Goal: Information Seeking & Learning: Compare options

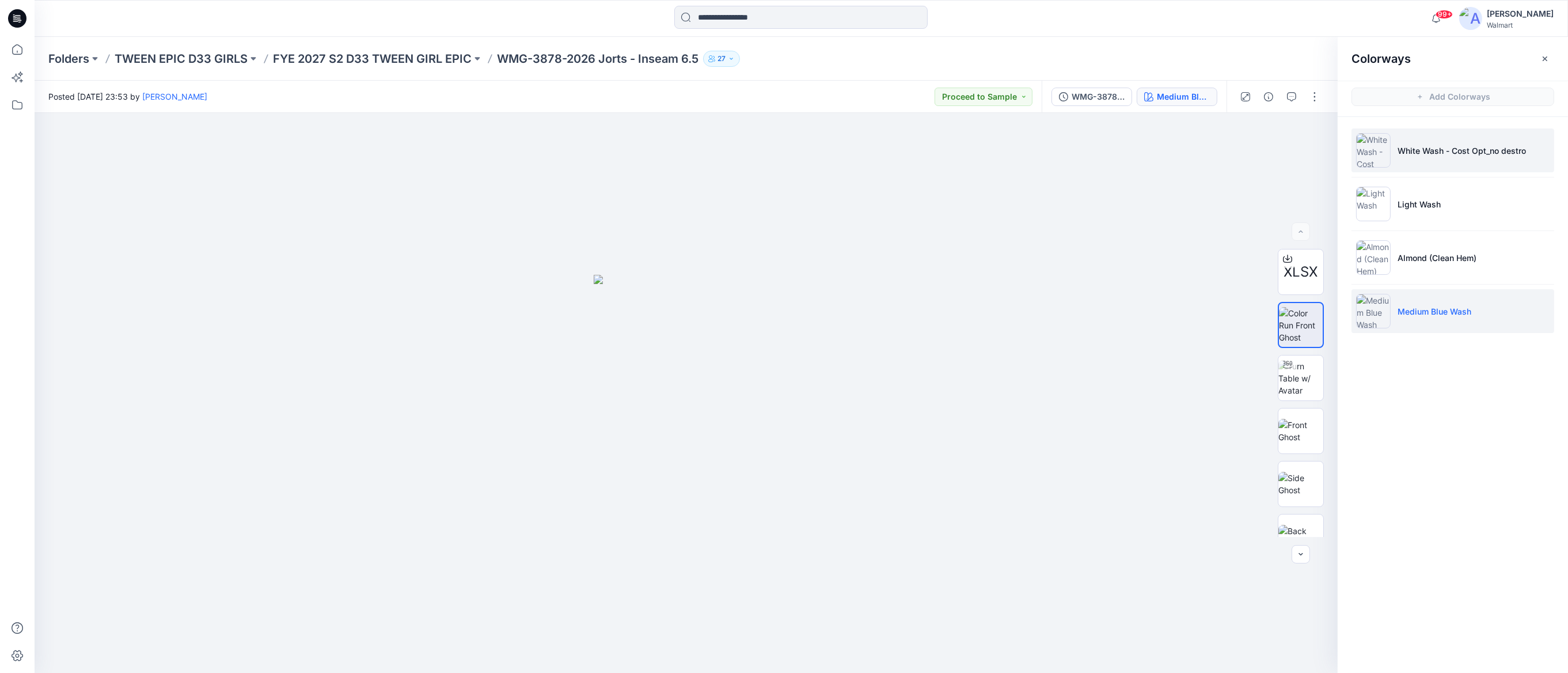
click at [1469, 156] on p "White Wash - Cost Opt_no destro" at bounding box center [1461, 151] width 129 height 12
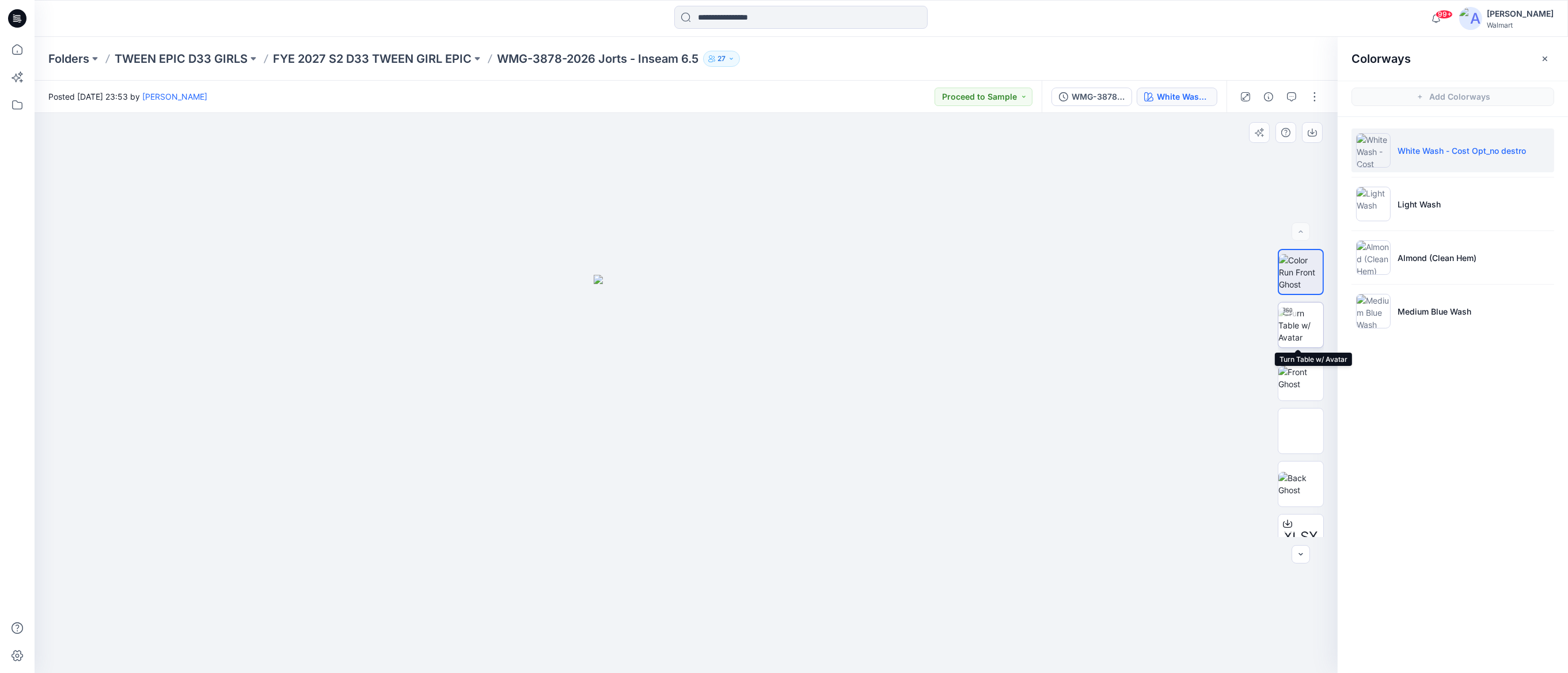
click at [1293, 324] on img at bounding box center [1301, 325] width 45 height 36
click at [1290, 373] on img at bounding box center [1301, 377] width 45 height 24
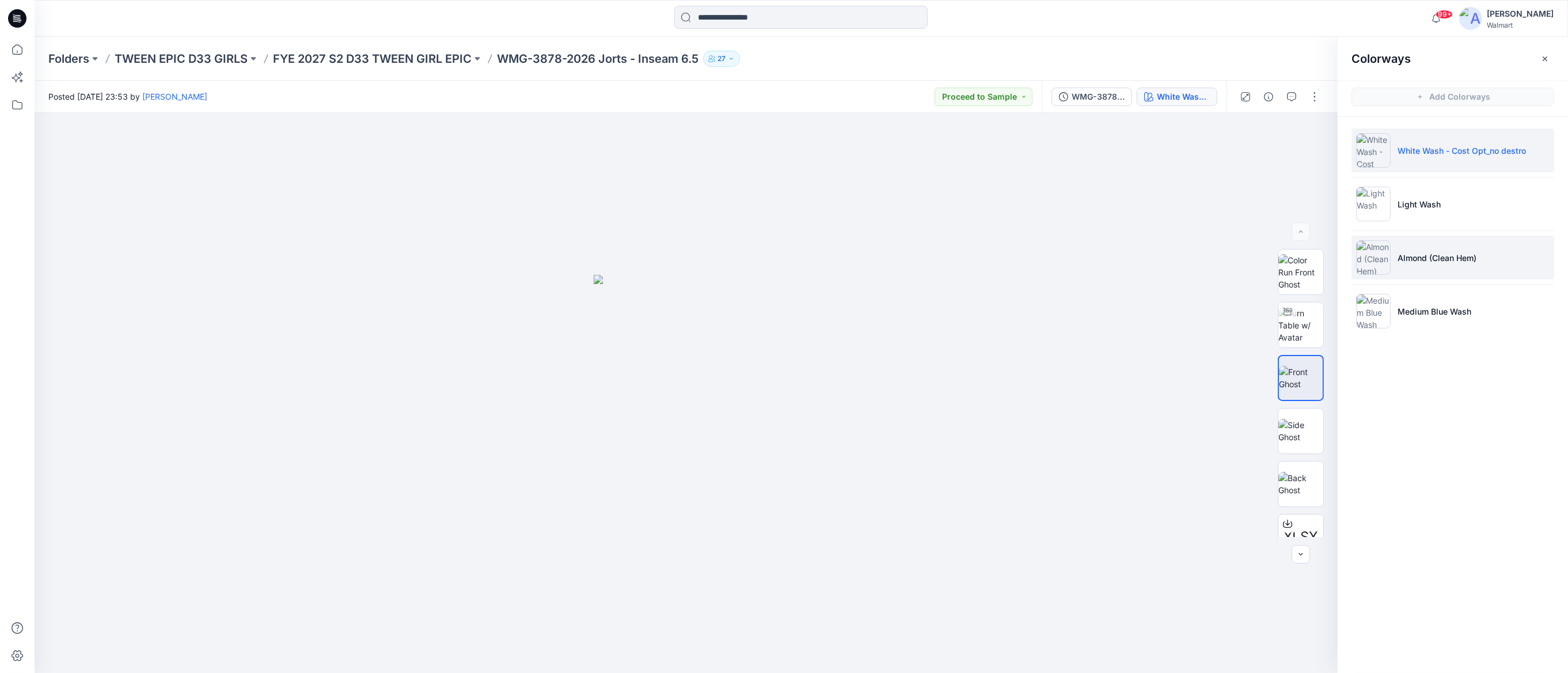
click at [1453, 262] on p "Almond (Clean Hem)" at bounding box center [1437, 258] width 79 height 12
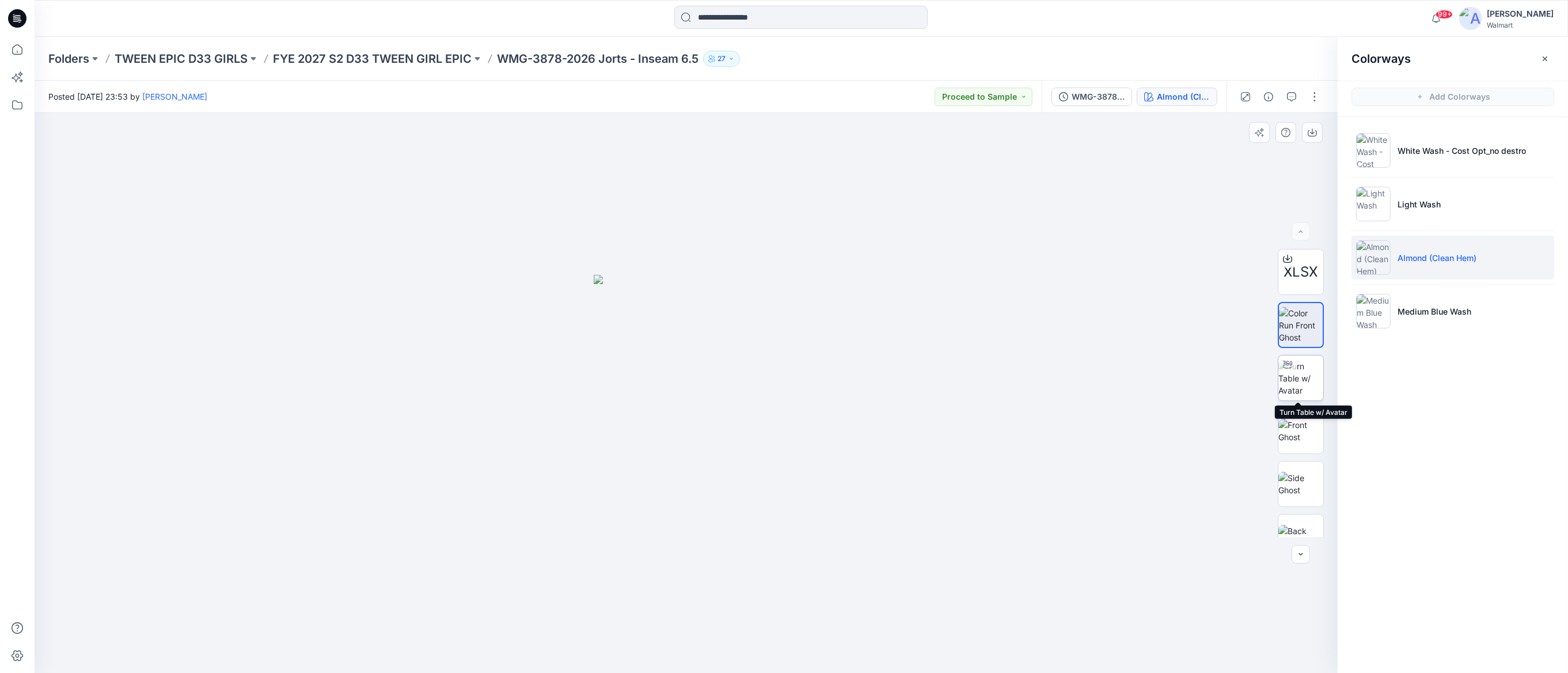
click at [1300, 368] on img at bounding box center [1301, 378] width 45 height 36
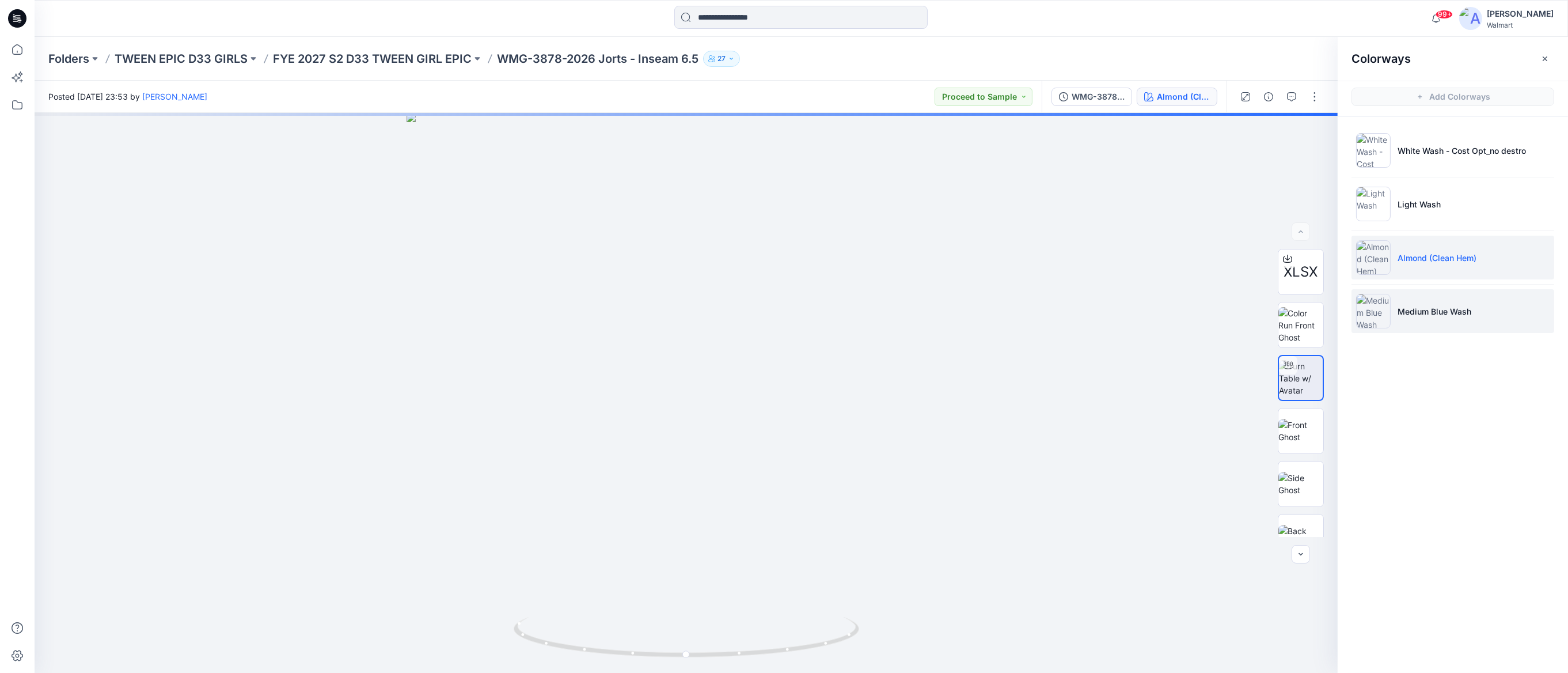
click at [1436, 294] on li "Medium Blue Wash" at bounding box center [1453, 311] width 203 height 44
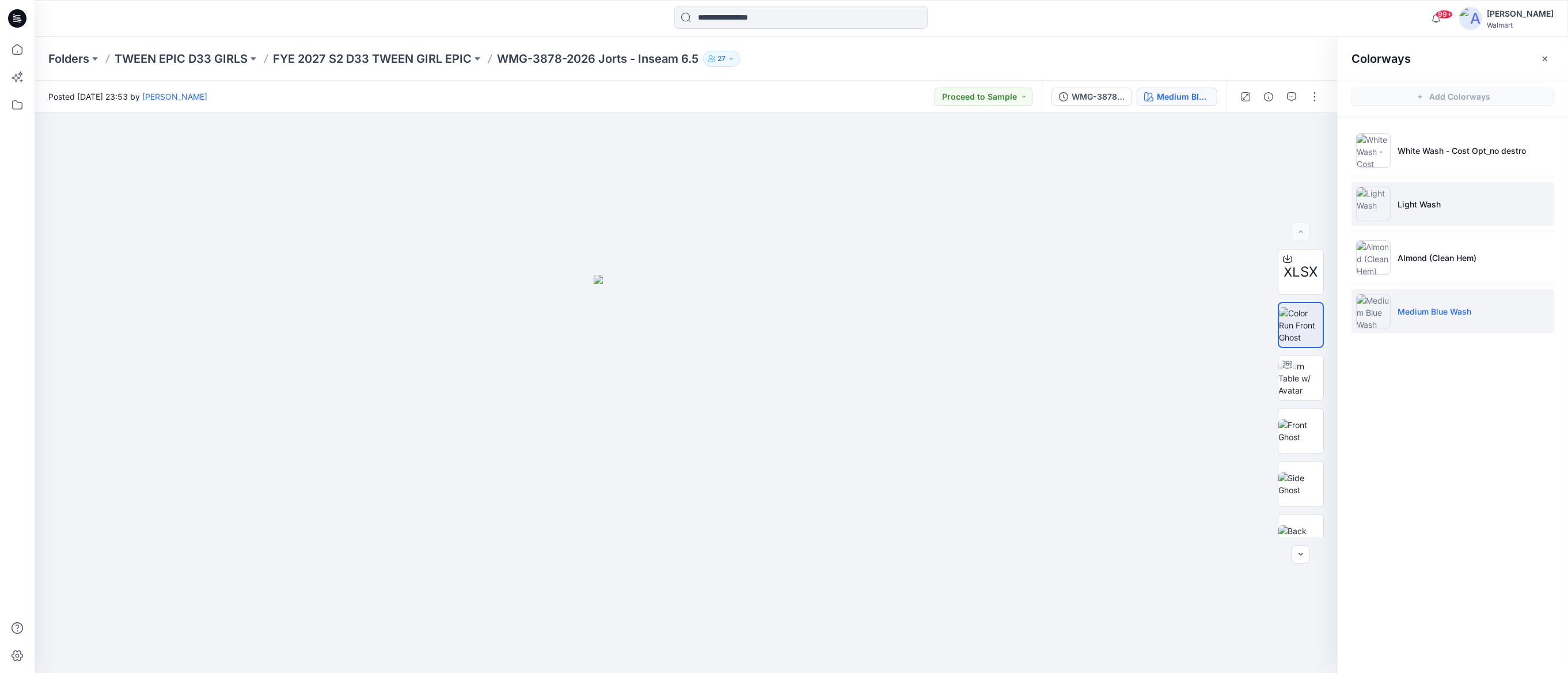
click at [1455, 201] on li "Light Wash" at bounding box center [1453, 204] width 203 height 44
click at [1314, 134] on icon "button" at bounding box center [1313, 132] width 9 height 9
click at [1415, 252] on p "Almond (Clean Hem)" at bounding box center [1437, 258] width 79 height 12
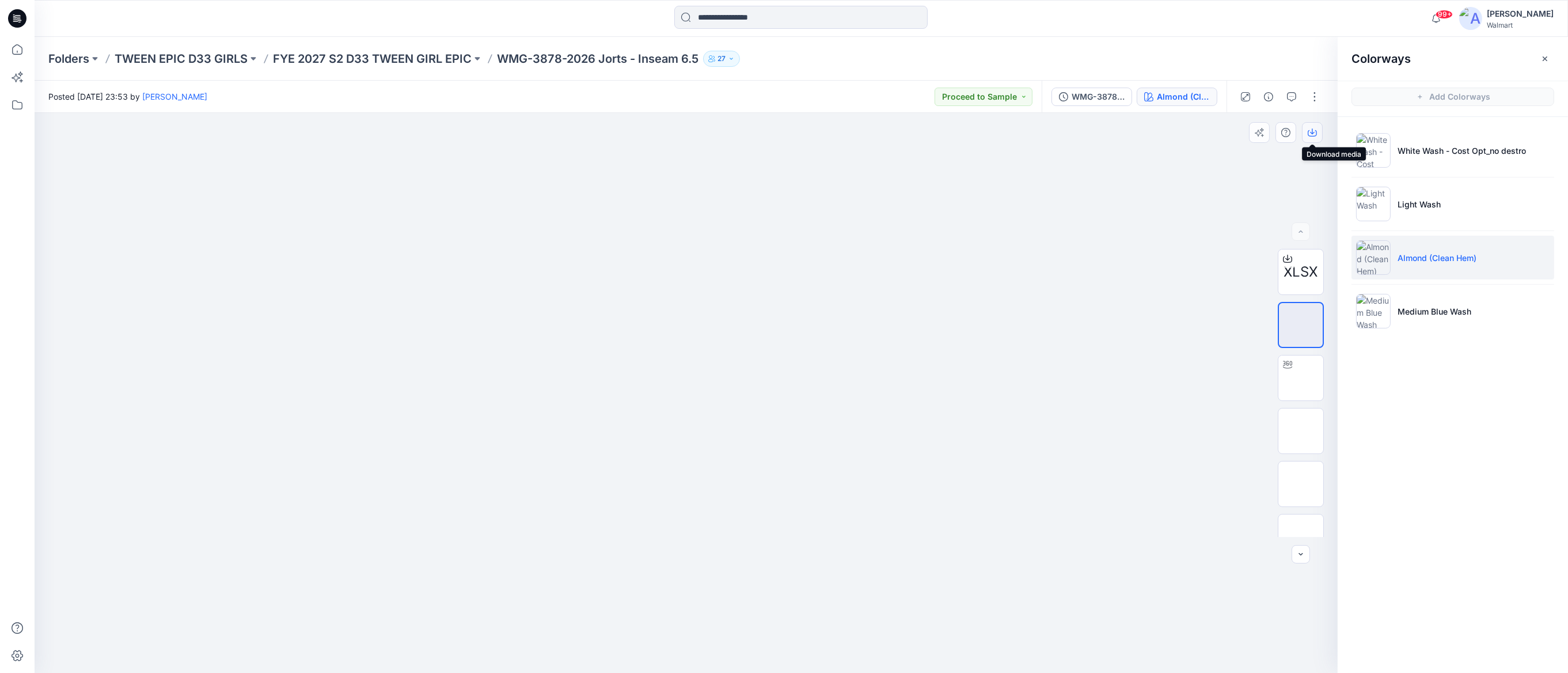
click at [1315, 129] on icon "button" at bounding box center [1313, 132] width 9 height 9
click at [1453, 163] on li "White Wash - Cost Opt_no destro" at bounding box center [1453, 150] width 203 height 44
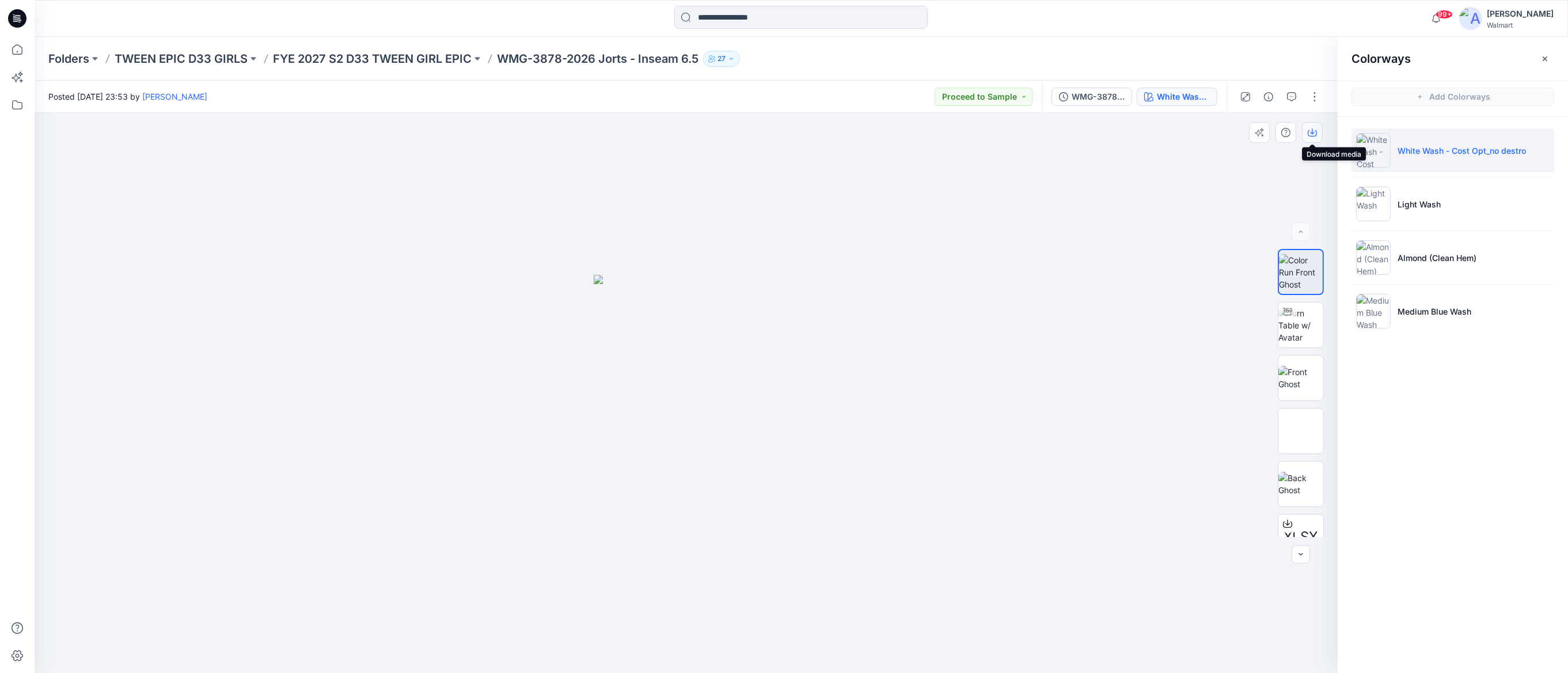
click at [1315, 129] on icon "button" at bounding box center [1313, 132] width 9 height 9
click at [1306, 325] on img at bounding box center [1301, 325] width 45 height 36
click at [680, 465] on div at bounding box center [686, 392] width 1303 height 560
drag, startPoint x: 705, startPoint y: 634, endPoint x: 717, endPoint y: 504, distance: 130.6
click at [717, 504] on div at bounding box center [686, 392] width 1303 height 560
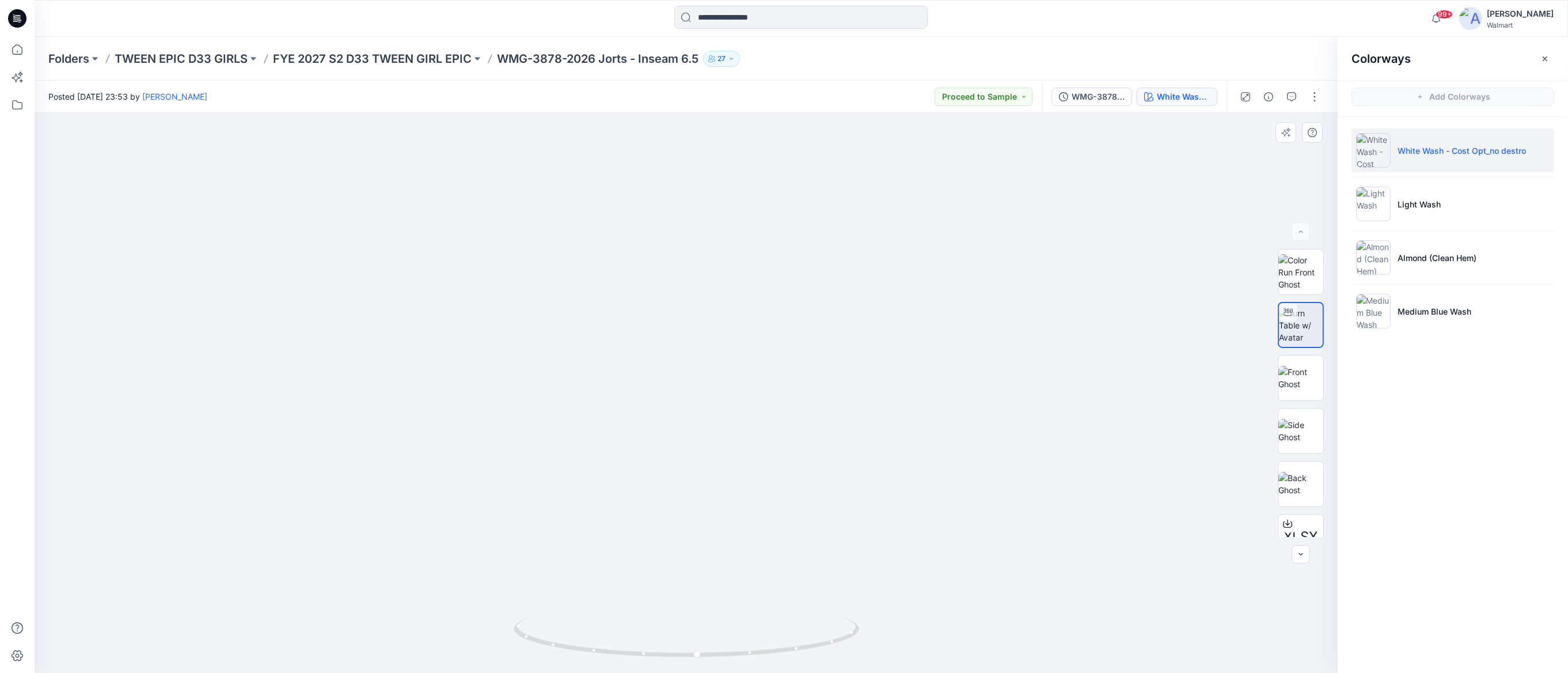
drag, startPoint x: 709, startPoint y: 541, endPoint x: 692, endPoint y: 314, distance: 227.6
click at [1440, 256] on p "Almond (Clean Hem)" at bounding box center [1437, 258] width 79 height 12
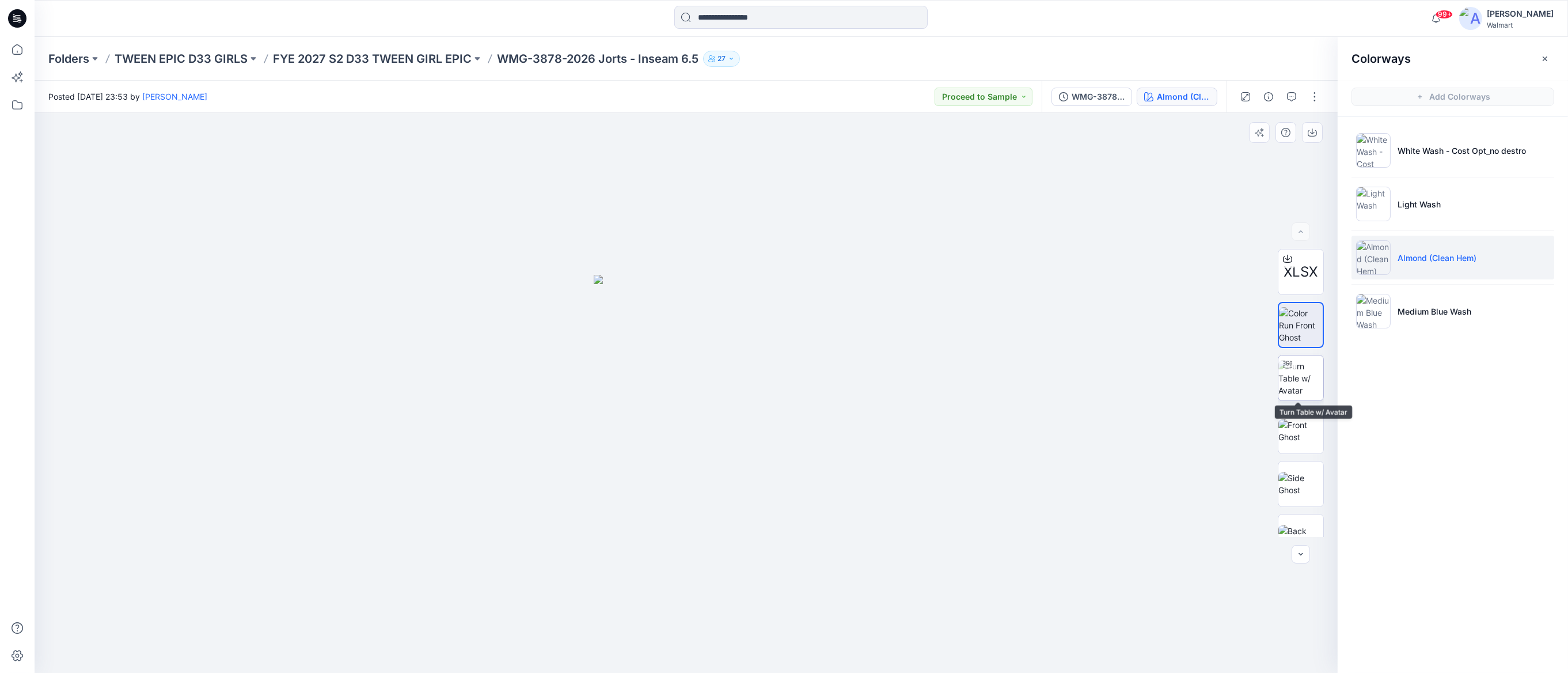
click at [1305, 374] on img at bounding box center [1301, 378] width 45 height 36
drag, startPoint x: 796, startPoint y: 524, endPoint x: 799, endPoint y: 335, distance: 189.0
drag, startPoint x: 795, startPoint y: 336, endPoint x: 789, endPoint y: 389, distance: 53.3
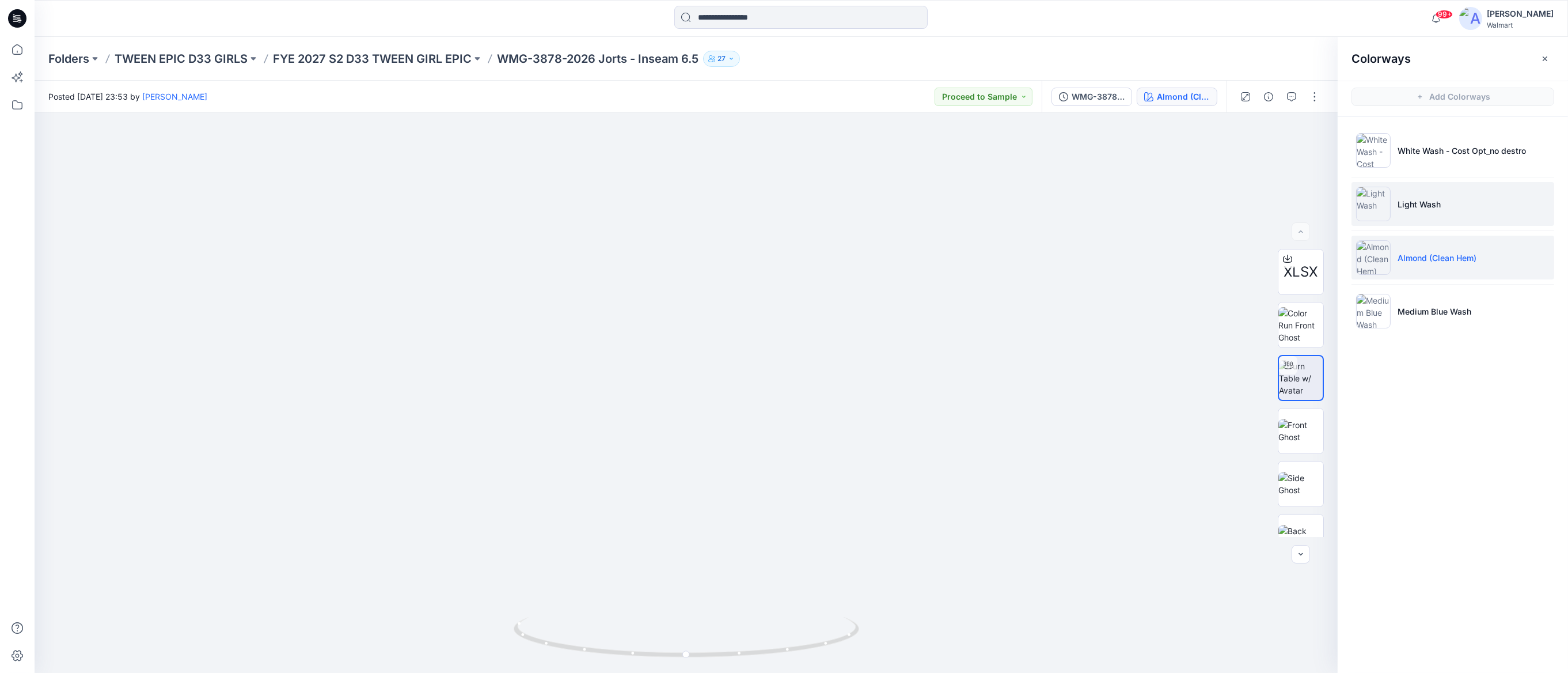
click at [1422, 205] on p "Light Wash" at bounding box center [1419, 204] width 43 height 12
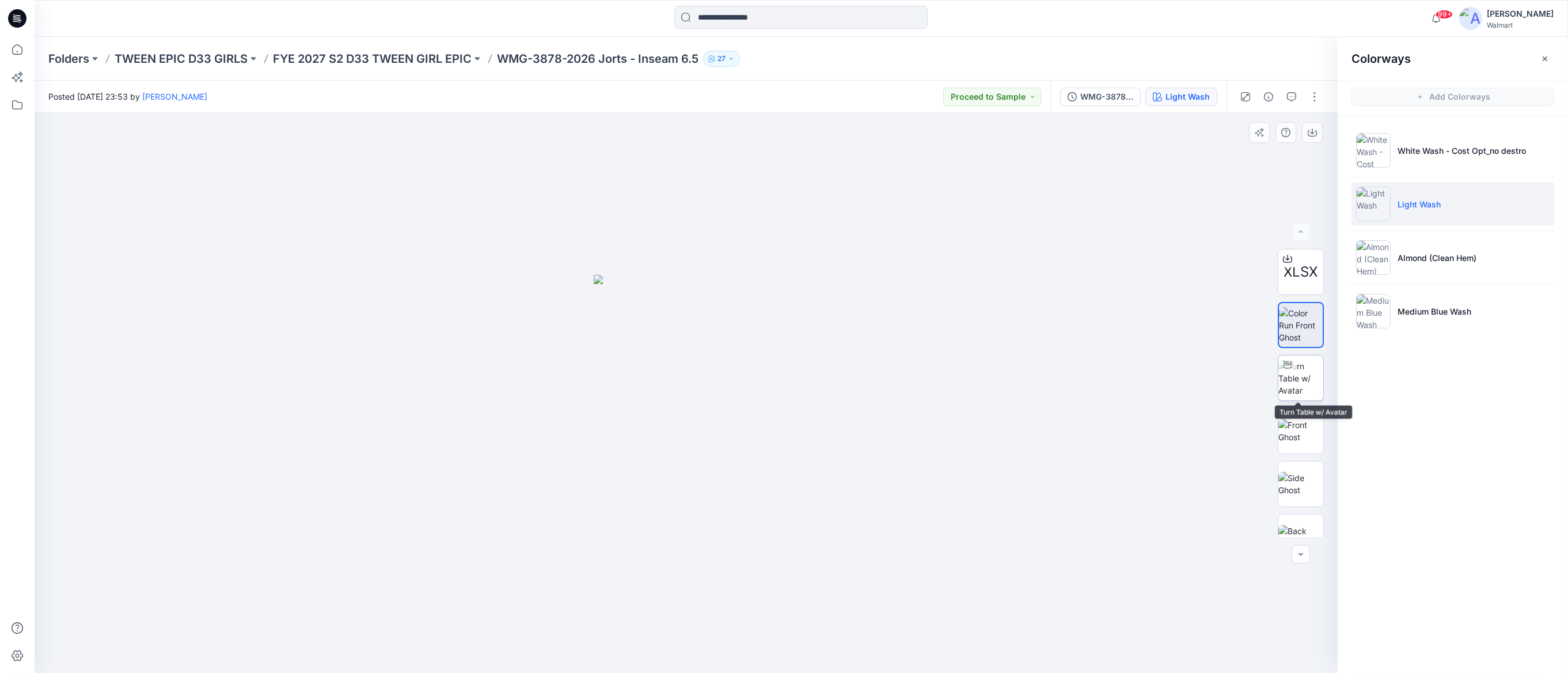
click at [1306, 366] on img at bounding box center [1301, 378] width 45 height 36
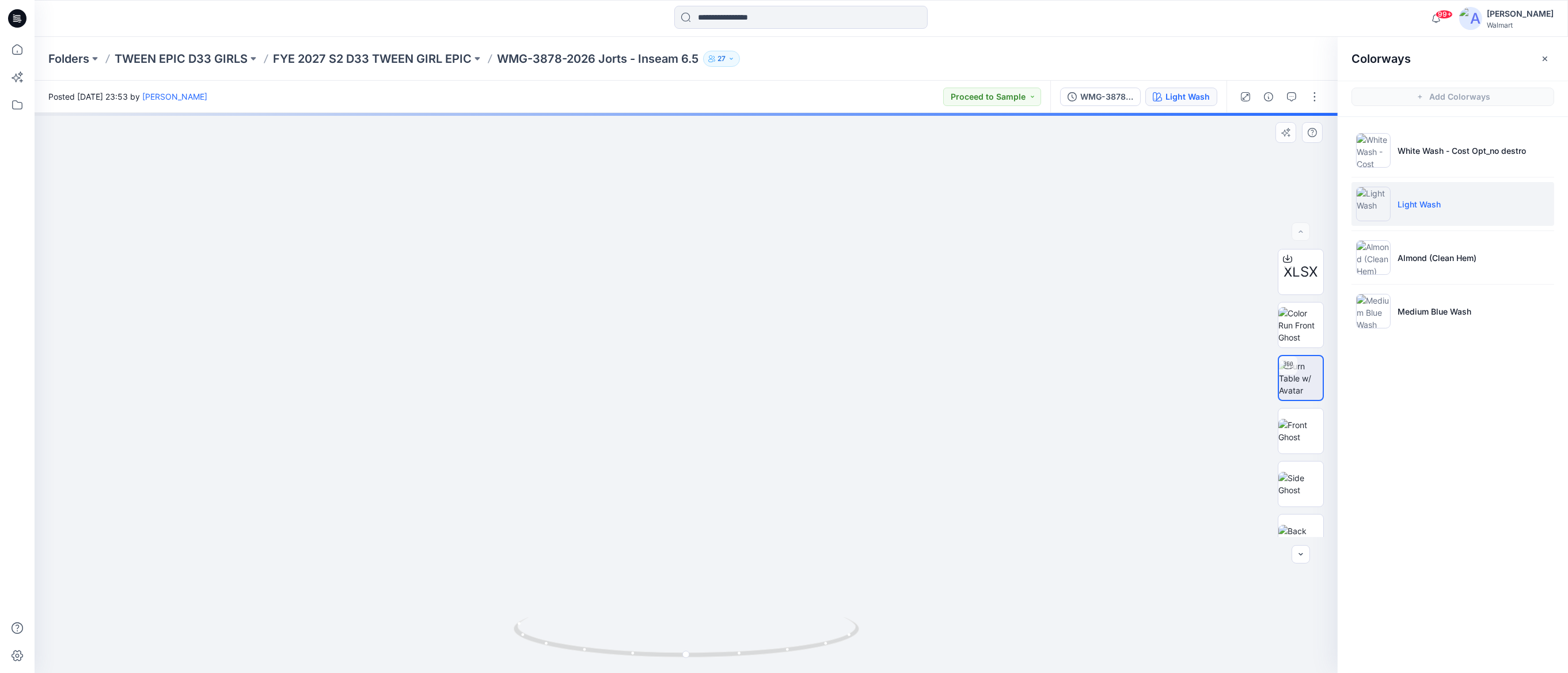
drag, startPoint x: 677, startPoint y: 463, endPoint x: 712, endPoint y: 316, distance: 151.1
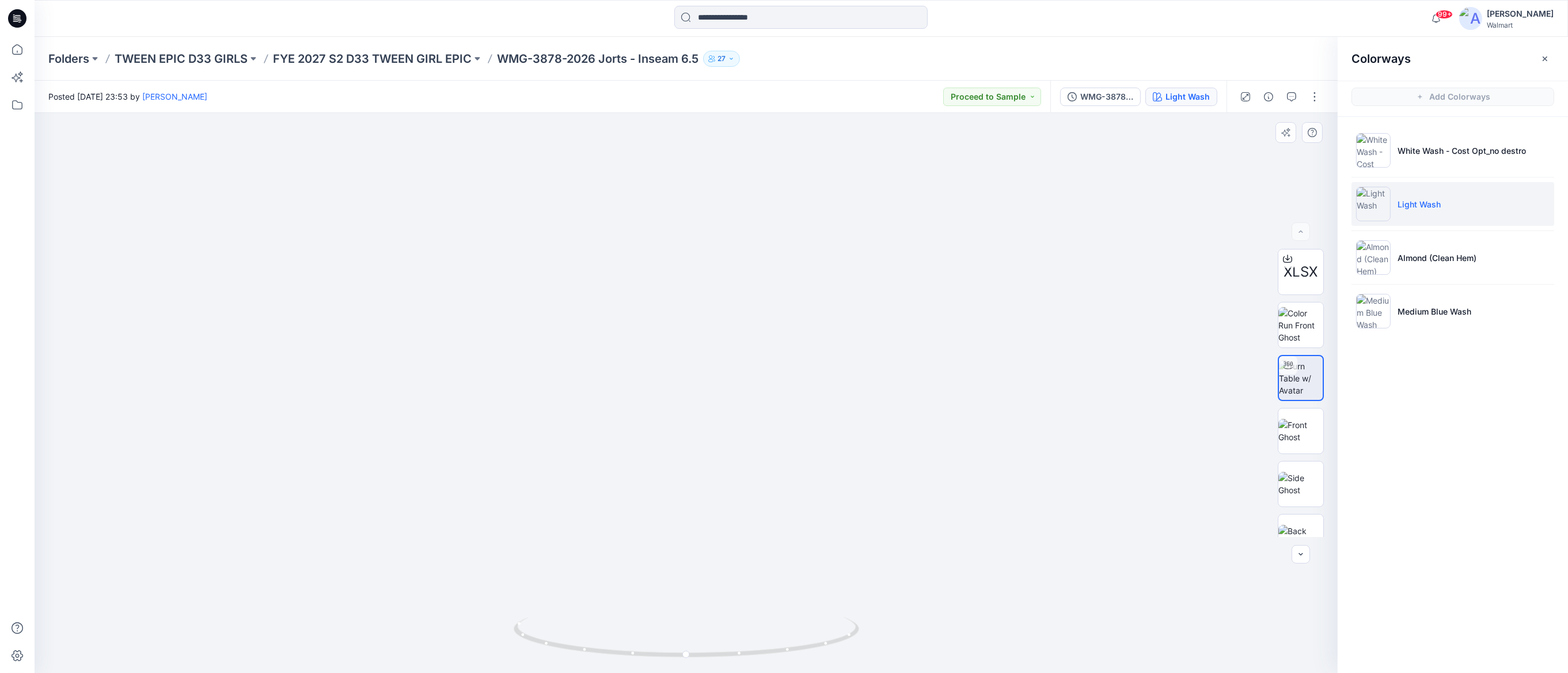
drag, startPoint x: 688, startPoint y: 324, endPoint x: 689, endPoint y: 220, distance: 104.0
click at [1425, 308] on p "Medium Blue Wash" at bounding box center [1434, 312] width 74 height 12
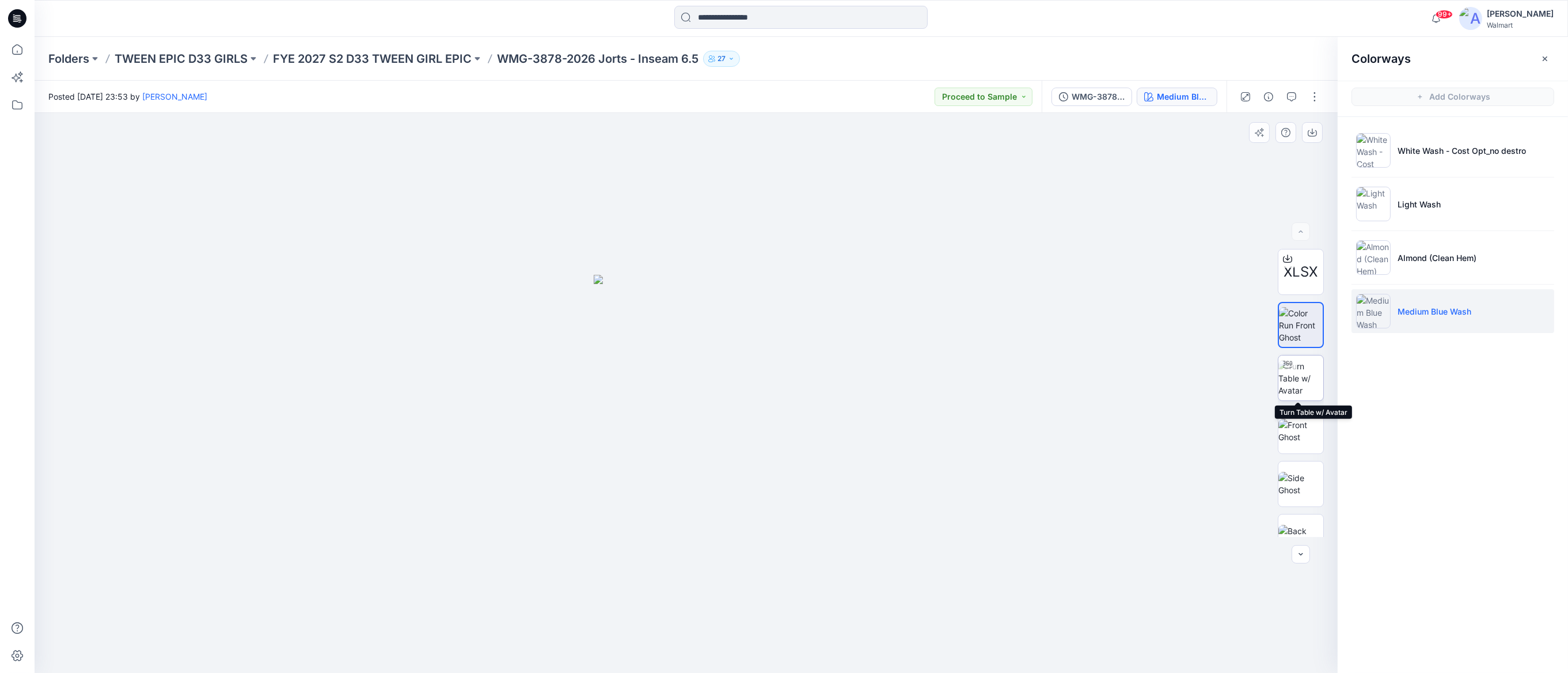
click at [1298, 374] on img at bounding box center [1301, 378] width 45 height 36
drag, startPoint x: 691, startPoint y: 595, endPoint x: 690, endPoint y: 463, distance: 132.0
click at [690, 463] on img at bounding box center [685, 106] width 1441 height 1132
drag, startPoint x: 690, startPoint y: 482, endPoint x: 688, endPoint y: 490, distance: 8.2
drag, startPoint x: 688, startPoint y: 490, endPoint x: 688, endPoint y: 497, distance: 7.0
